Goal: Task Accomplishment & Management: Use online tool/utility

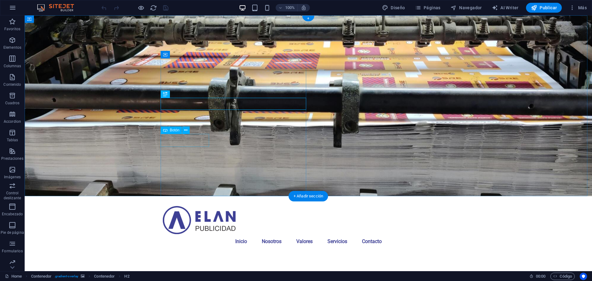
click at [320, 98] on figure at bounding box center [308, 105] width 567 height 181
click at [412, 62] on figure at bounding box center [308, 105] width 567 height 181
click at [8, 10] on button "button" at bounding box center [12, 7] width 15 height 15
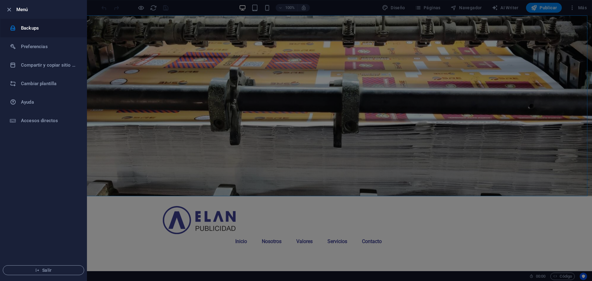
click at [40, 29] on h6 "Backups" at bounding box center [49, 27] width 57 height 7
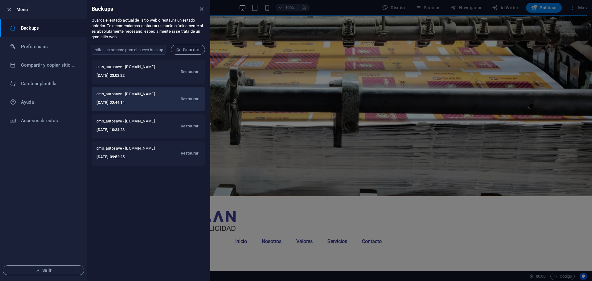
click at [146, 97] on span "cms_autosave - [DOMAIN_NAME]" at bounding box center [128, 95] width 64 height 7
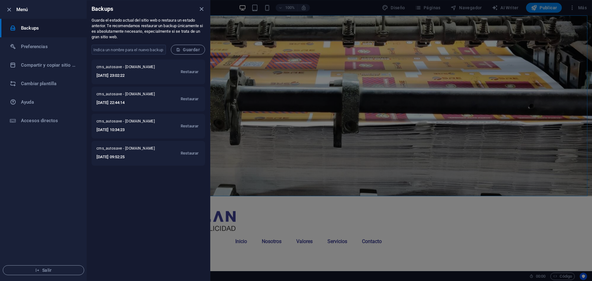
click at [148, 179] on div "cms_autosave - [DOMAIN_NAME] [DATE] 23:02:22 Restaurar cms_autosave - [DOMAIN_N…" at bounding box center [148, 169] width 123 height 221
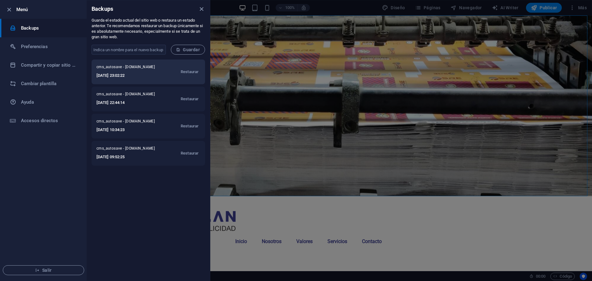
click at [137, 74] on h6 "[DATE] 23:02:22" at bounding box center [128, 75] width 64 height 7
click at [110, 76] on h6 "[DATE] 23:02:22" at bounding box center [128, 75] width 64 height 7
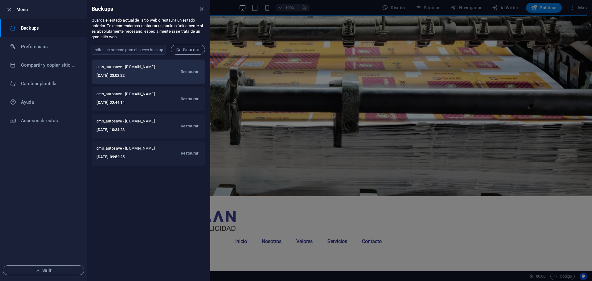
click at [115, 63] on div "cms_autosave - [DOMAIN_NAME] [DATE] 23:02:22 Restaurar" at bounding box center [148, 71] width 113 height 25
click at [148, 72] on span "cms_autosave - [DOMAIN_NAME]" at bounding box center [128, 67] width 64 height 7
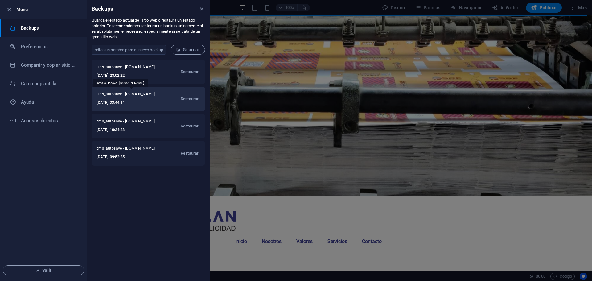
click at [151, 93] on span "cms_autosave - [DOMAIN_NAME]" at bounding box center [128, 95] width 64 height 7
click at [185, 96] on span "Restaurar" at bounding box center [190, 98] width 18 height 7
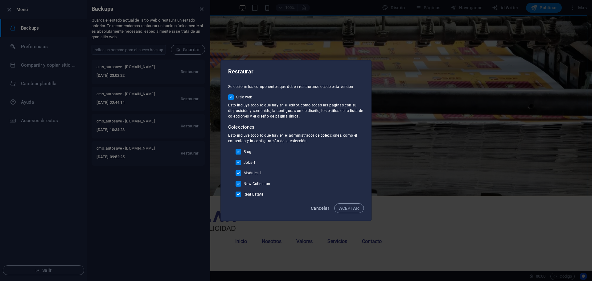
click at [319, 210] on span "Cancelar" at bounding box center [320, 208] width 18 height 5
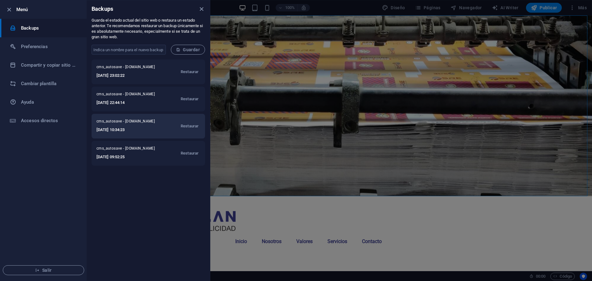
click at [143, 129] on h6 "[DATE] 10:34:23" at bounding box center [128, 129] width 64 height 7
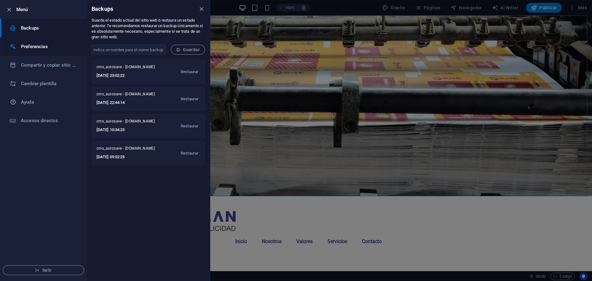
click at [51, 42] on li "Preferencias" at bounding box center [43, 46] width 86 height 18
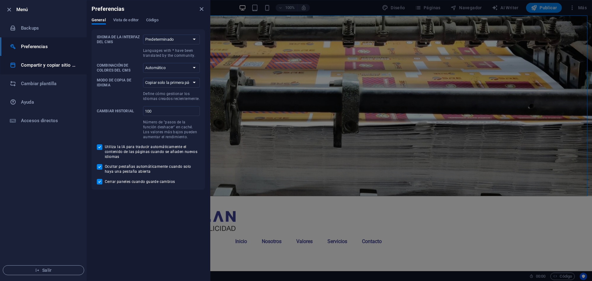
click at [62, 72] on li "Compartir y copiar sitio web" at bounding box center [43, 65] width 86 height 18
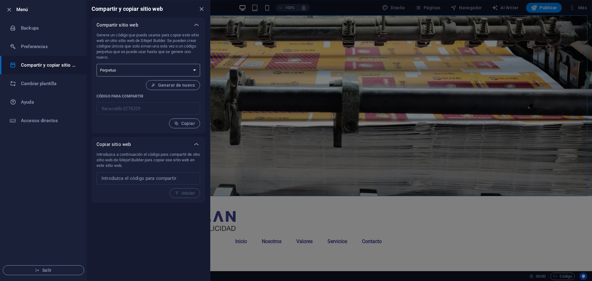
click at [157, 71] on select "Único Perpetuo" at bounding box center [148, 70] width 104 height 13
click at [40, 44] on h6 "Preferencias" at bounding box center [49, 46] width 57 height 7
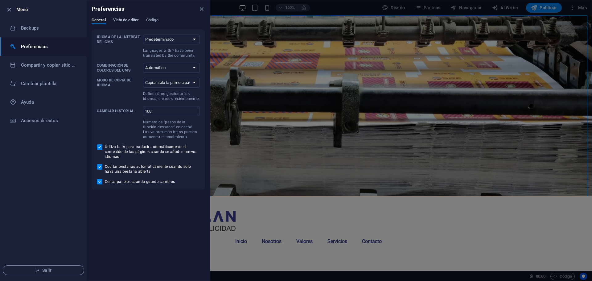
click at [127, 21] on span "Vista de editor" at bounding box center [126, 20] width 26 height 9
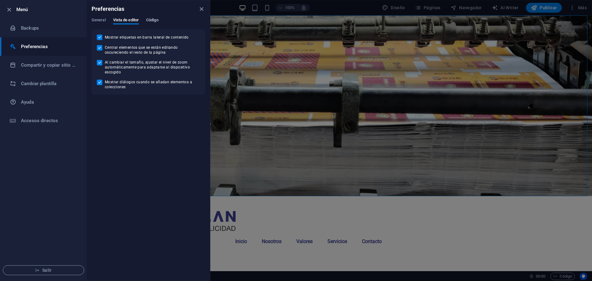
click at [153, 21] on span "Código" at bounding box center [152, 20] width 12 height 9
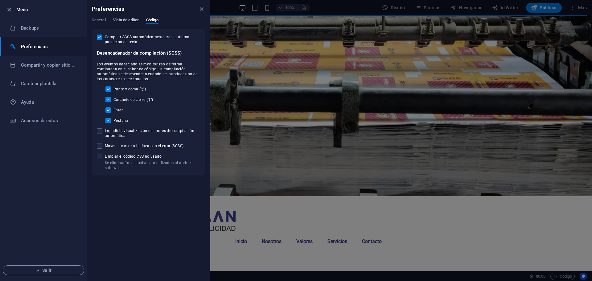
click at [129, 19] on span "Vista de editor" at bounding box center [126, 20] width 26 height 9
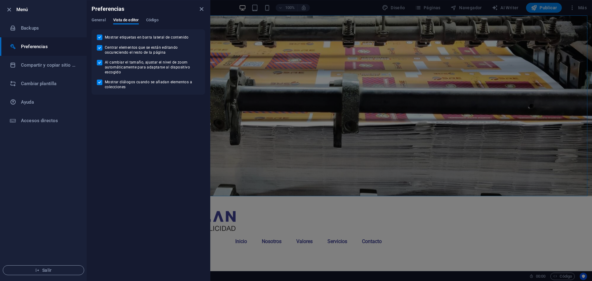
click at [100, 17] on div "Preferencias" at bounding box center [148, 8] width 123 height 17
click at [101, 20] on span "General" at bounding box center [99, 20] width 14 height 9
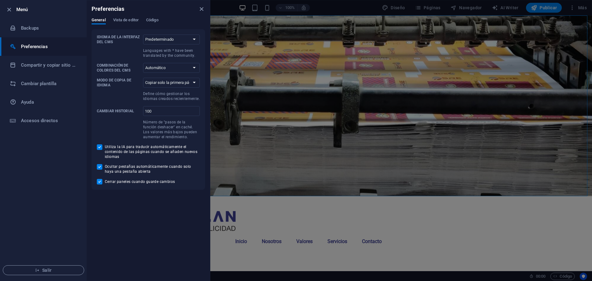
click at [37, 48] on h6 "Preferencias" at bounding box center [49, 46] width 57 height 7
click at [34, 25] on h6 "Backups" at bounding box center [49, 27] width 57 height 7
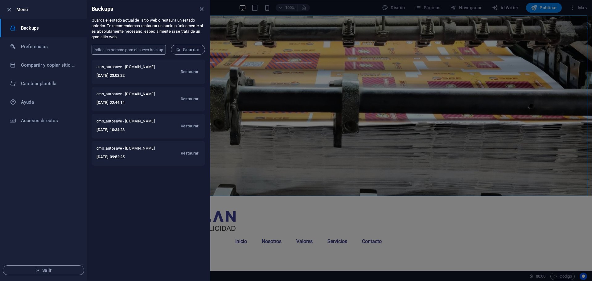
click at [124, 47] on input "text" at bounding box center [129, 50] width 74 height 10
click at [115, 186] on div "cms_autosave - [DOMAIN_NAME] [DATE] 23:02:22 Restaurar cms_autosave - [DOMAIN_N…" at bounding box center [148, 169] width 123 height 221
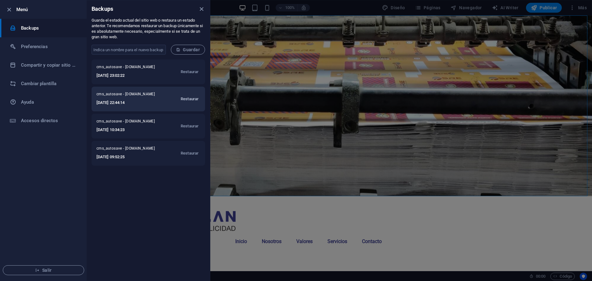
click at [184, 101] on span "Restaurar" at bounding box center [190, 98] width 18 height 7
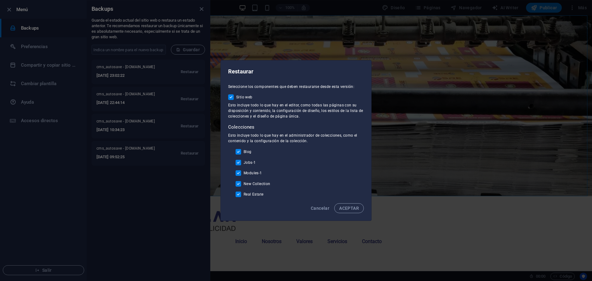
click at [349, 202] on div "Cancelar ACEPTAR" at bounding box center [296, 209] width 150 height 21
click at [316, 204] on button "Cancelar" at bounding box center [319, 208] width 23 height 10
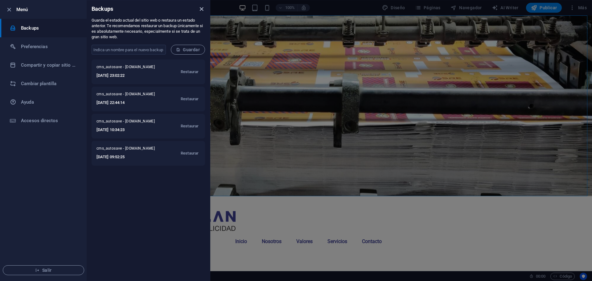
click at [203, 6] on icon "close" at bounding box center [201, 9] width 7 height 7
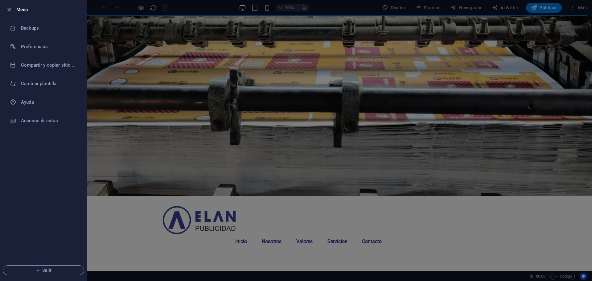
click at [402, 80] on div at bounding box center [296, 140] width 592 height 281
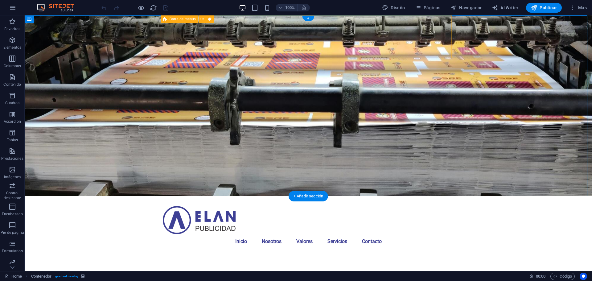
click at [413, 196] on div "Menú Inicio Nosotros Valores Servicios Contacto" at bounding box center [308, 225] width 291 height 58
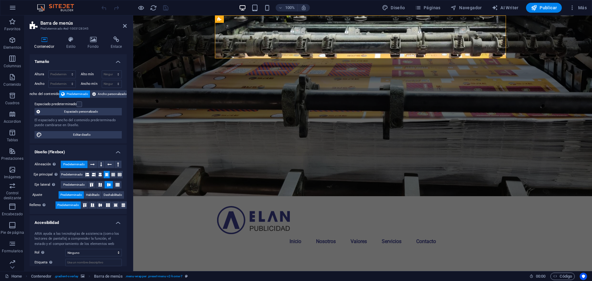
click at [420, 89] on figure at bounding box center [362, 105] width 459 height 181
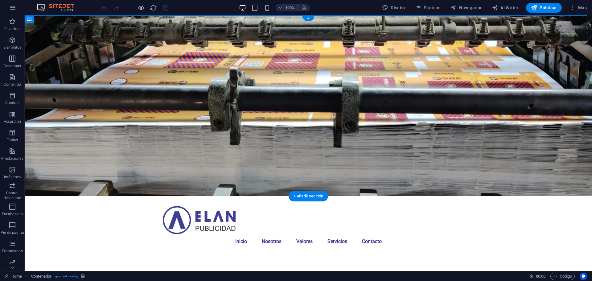
click at [475, 43] on figure at bounding box center [308, 105] width 567 height 181
click at [485, 42] on figure at bounding box center [308, 105] width 567 height 181
select select "header"
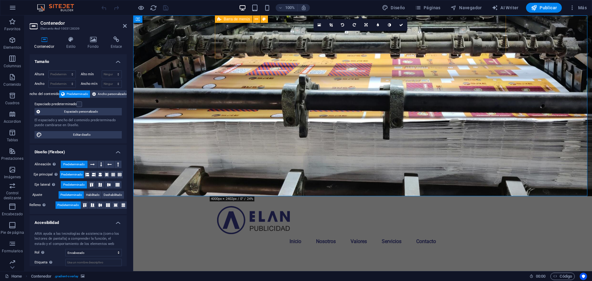
click at [504, 196] on div "Menú Inicio Nosotros Valores Servicios Contacto" at bounding box center [362, 225] width 291 height 58
click at [515, 49] on figure at bounding box center [362, 105] width 459 height 181
click at [225, 127] on div "Botón" at bounding box center [225, 129] width 21 height 7
click at [224, 129] on span "Botón" at bounding box center [229, 130] width 10 height 4
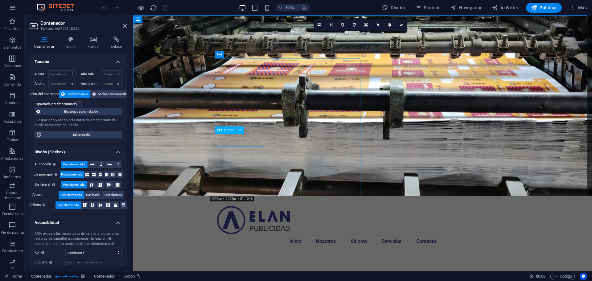
click at [224, 129] on span "Botón" at bounding box center [229, 130] width 10 height 4
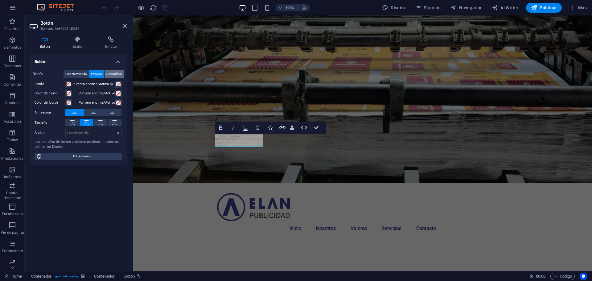
click at [113, 73] on span "Secundario" at bounding box center [113, 73] width 15 height 7
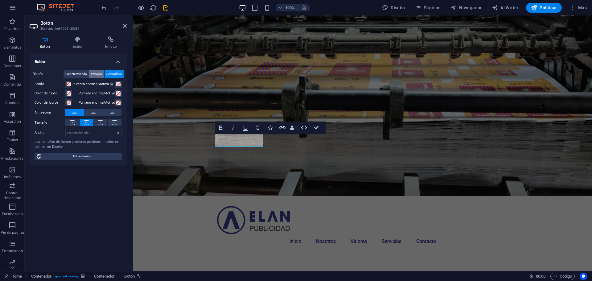
click at [92, 73] on span "Principal" at bounding box center [96, 73] width 11 height 7
click at [73, 73] on span "Predeterminado" at bounding box center [76, 73] width 22 height 7
click at [80, 43] on h4 "Estilo" at bounding box center [79, 42] width 32 height 13
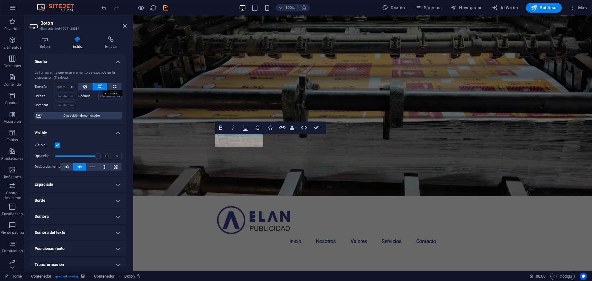
click at [101, 88] on icon at bounding box center [100, 86] width 4 height 7
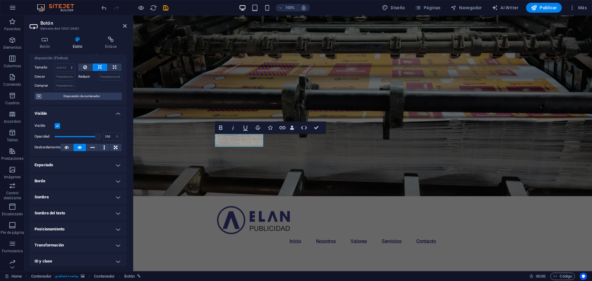
scroll to position [54, 0]
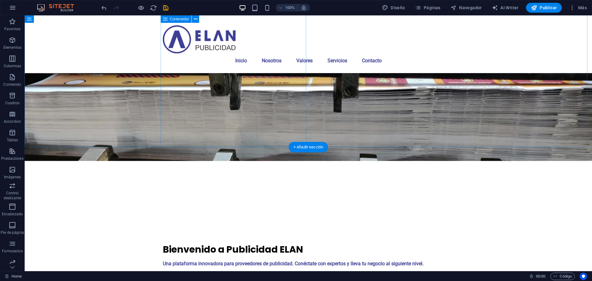
scroll to position [0, 0]
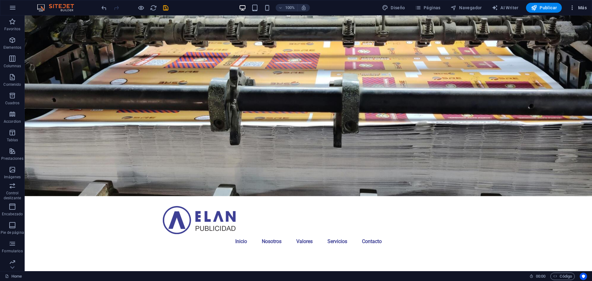
click at [579, 5] on span "Más" at bounding box center [578, 8] width 18 height 6
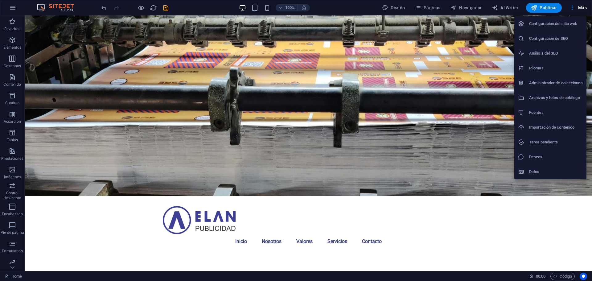
click at [433, 171] on div at bounding box center [296, 140] width 592 height 281
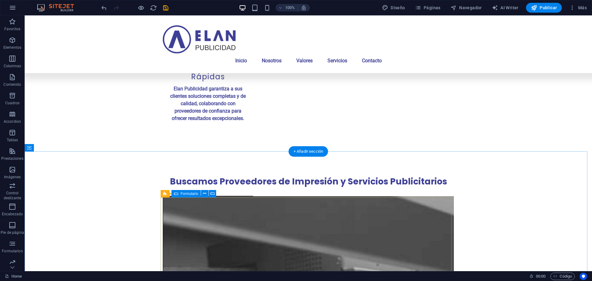
scroll to position [863, 0]
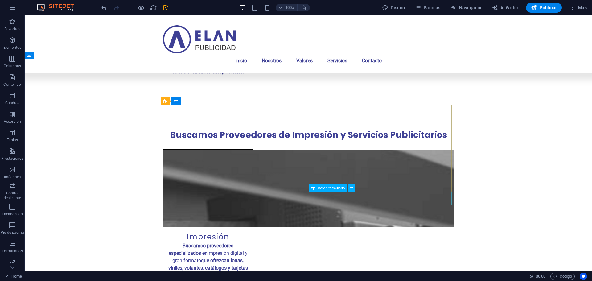
click at [327, 188] on span "Botón formulario" at bounding box center [331, 188] width 27 height 4
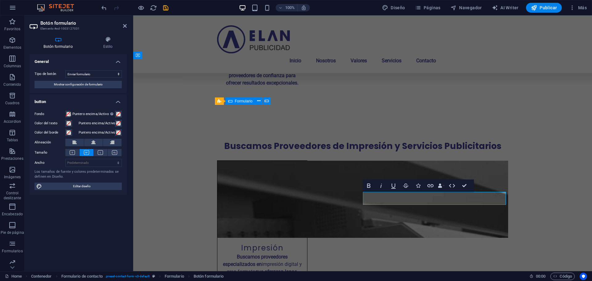
scroll to position [871, 0]
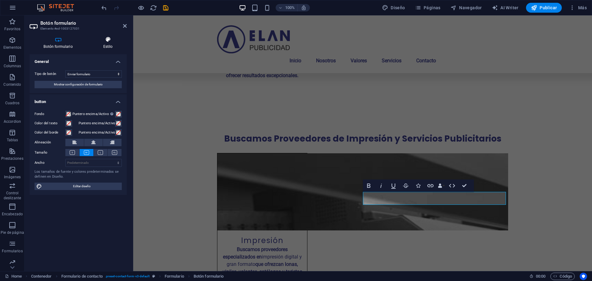
click at [110, 42] on icon at bounding box center [108, 39] width 38 height 6
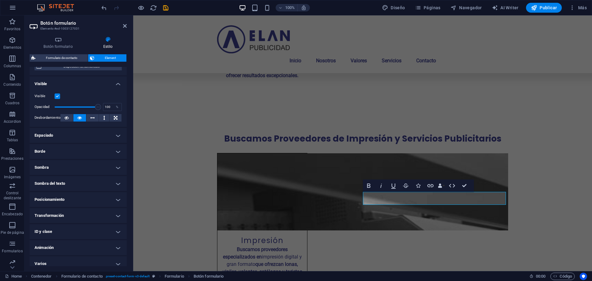
scroll to position [67, 0]
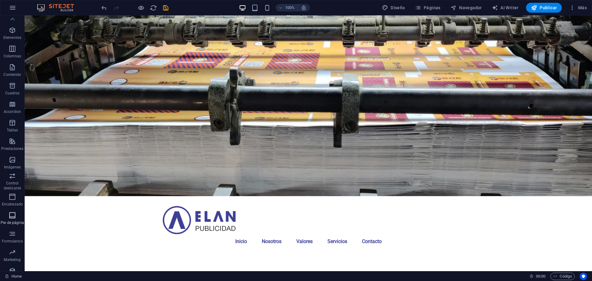
scroll to position [0, 0]
click at [11, 39] on icon "button" at bounding box center [12, 39] width 7 height 7
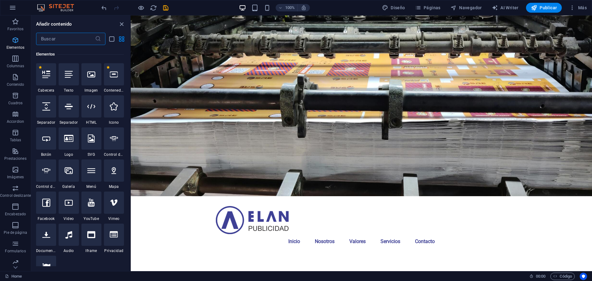
scroll to position [116, 0]
click at [48, 146] on div at bounding box center [46, 138] width 20 height 22
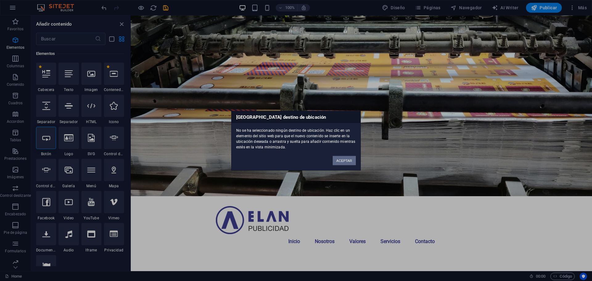
drag, startPoint x: 347, startPoint y: 161, endPoint x: 64, endPoint y: 135, distance: 284.5
click at [347, 161] on button "ACEPTAR" at bounding box center [344, 160] width 23 height 9
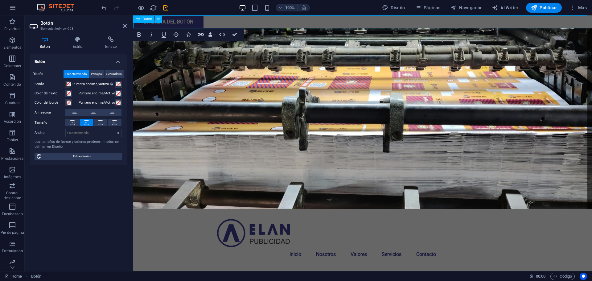
click at [367, 25] on div "Etiqueta del botón" at bounding box center [362, 21] width 459 height 13
click at [156, 18] on button at bounding box center [158, 18] width 7 height 7
click at [147, 62] on figure at bounding box center [362, 118] width 459 height 181
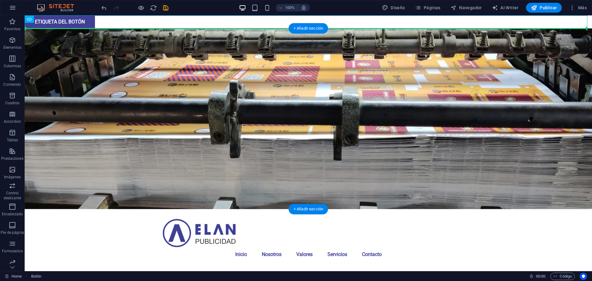
drag, startPoint x: 78, startPoint y: 22, endPoint x: 122, endPoint y: 57, distance: 56.4
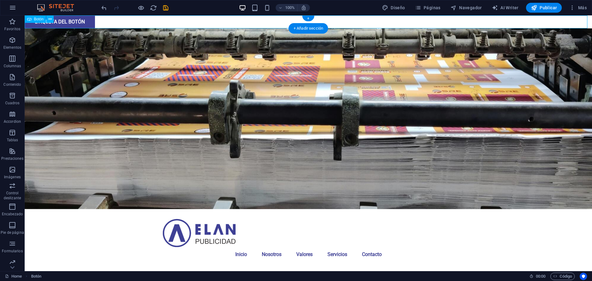
click at [62, 26] on div "Etiqueta del botón" at bounding box center [308, 21] width 567 height 13
drag, startPoint x: 60, startPoint y: 20, endPoint x: 101, endPoint y: 24, distance: 41.5
click at [101, 24] on div "Etiqueta del botón" at bounding box center [308, 21] width 567 height 13
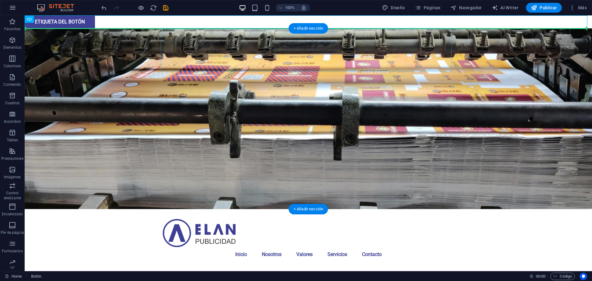
drag, startPoint x: 86, startPoint y: 25, endPoint x: 393, endPoint y: 58, distance: 308.9
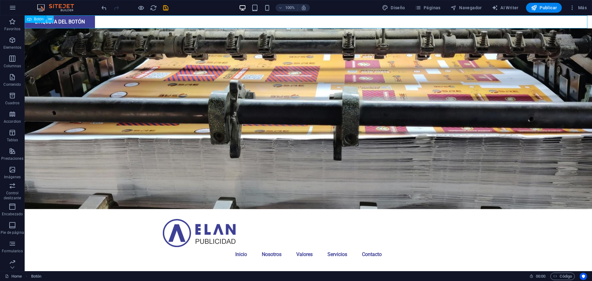
click at [51, 19] on icon at bounding box center [49, 19] width 3 height 6
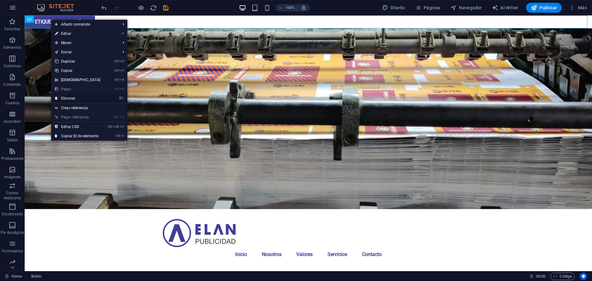
click at [62, 97] on link "⌦ Eliminar" at bounding box center [77, 98] width 53 height 9
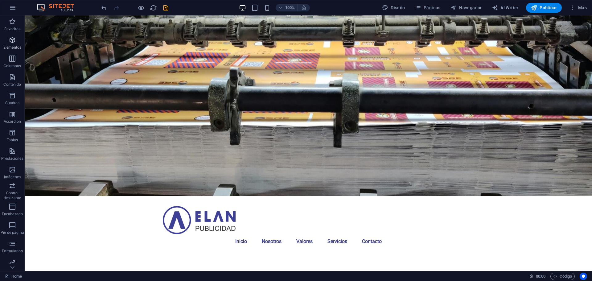
click at [13, 42] on icon "button" at bounding box center [12, 39] width 7 height 7
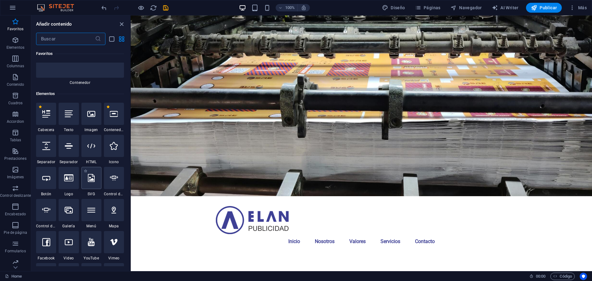
scroll to position [85, 0]
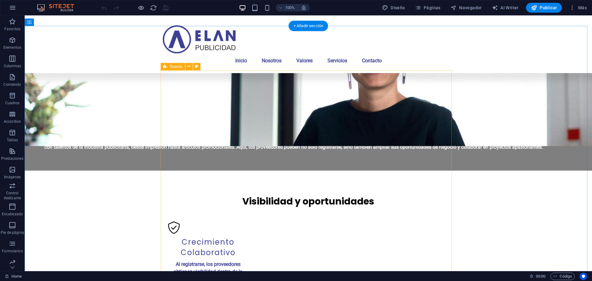
scroll to position [458, 0]
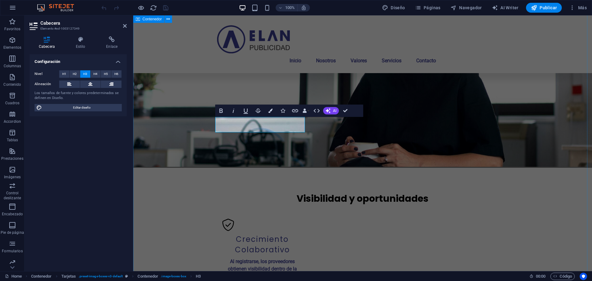
scroll to position [465, 0]
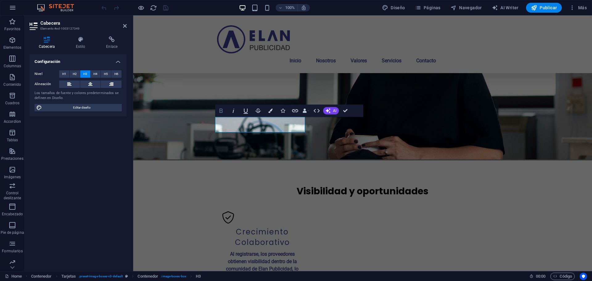
click at [221, 114] on icon "button" at bounding box center [220, 110] width 7 height 7
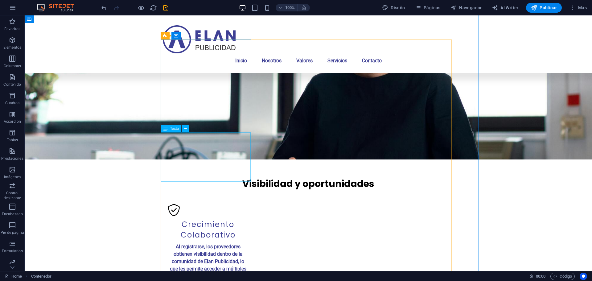
scroll to position [458, 0]
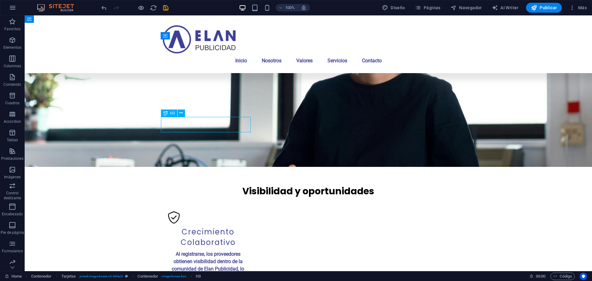
scroll to position [465, 0]
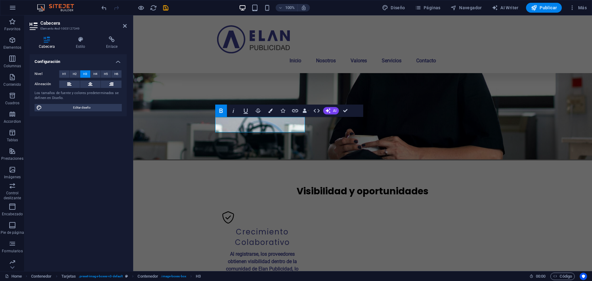
click at [220, 110] on icon "button" at bounding box center [220, 110] width 7 height 7
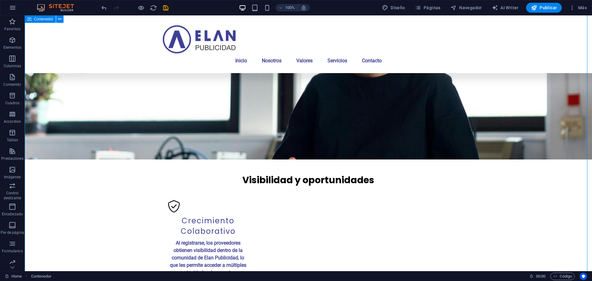
scroll to position [458, 0]
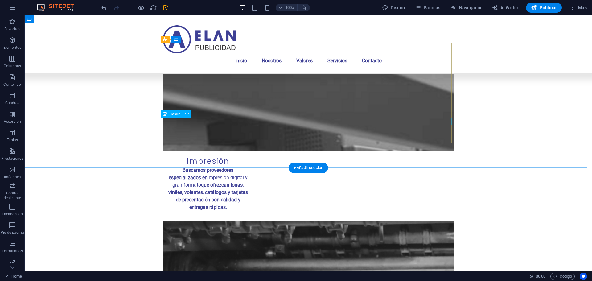
scroll to position [951, 0]
